Goal: Navigation & Orientation: Find specific page/section

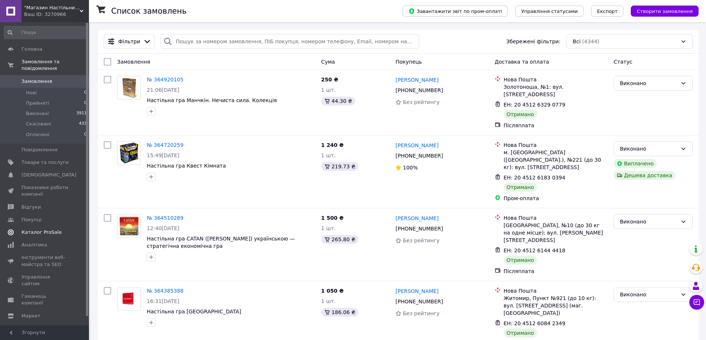
click at [44, 229] on span "Каталог ProSale" at bounding box center [41, 232] width 40 height 7
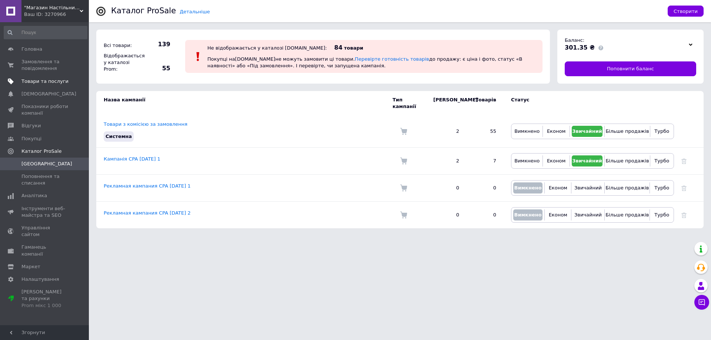
click at [47, 80] on span "Товари та послуги" at bounding box center [44, 81] width 47 height 7
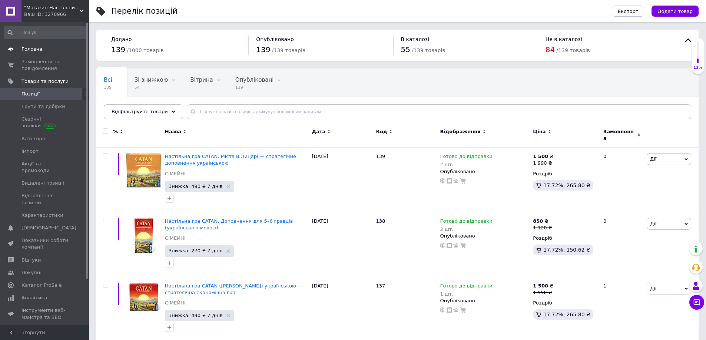
click at [33, 49] on span "Головна" at bounding box center [31, 49] width 21 height 7
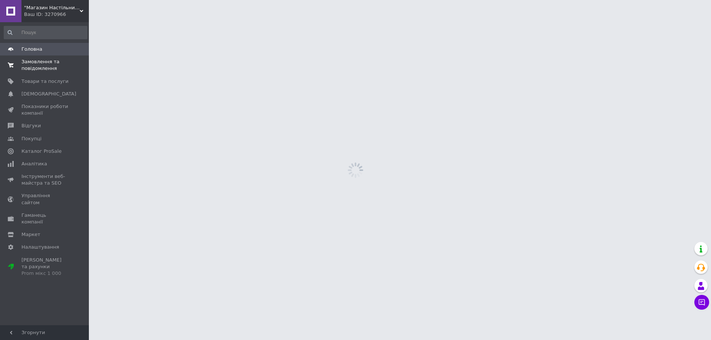
click at [35, 64] on span "Замовлення та повідомлення" at bounding box center [44, 65] width 47 height 13
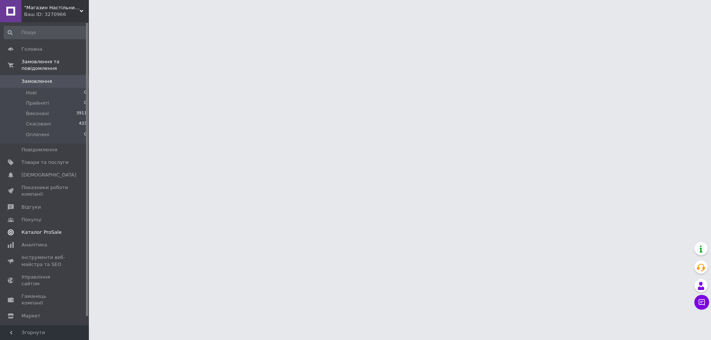
click at [39, 229] on span "Каталог ProSale" at bounding box center [41, 232] width 40 height 7
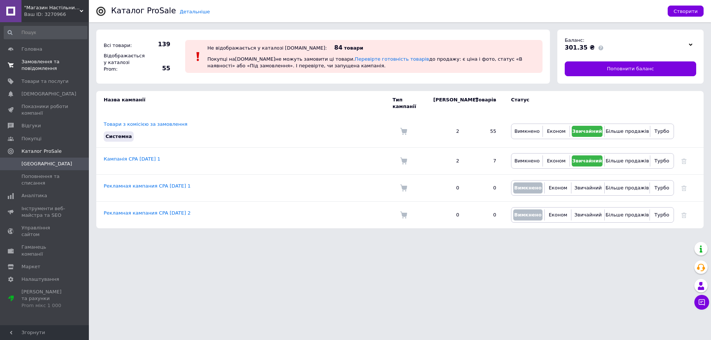
click at [33, 66] on span "Замовлення та повідомлення" at bounding box center [44, 65] width 47 height 13
